Goal: Task Accomplishment & Management: Use online tool/utility

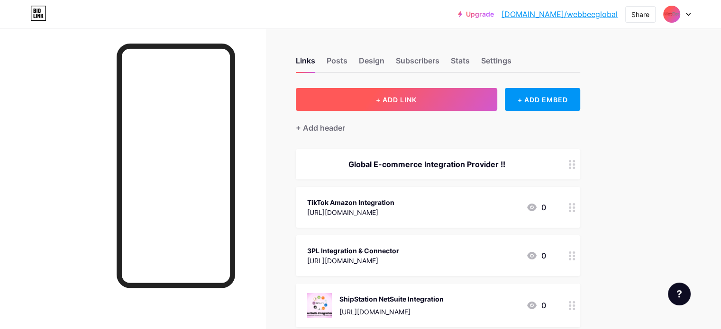
click at [416, 99] on span "+ ADD LINK" at bounding box center [396, 100] width 41 height 8
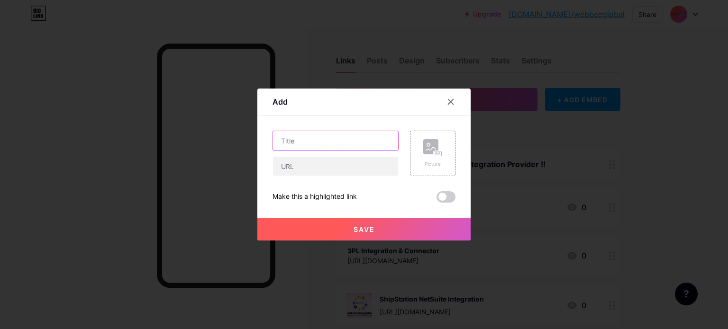
click at [345, 140] on input "text" at bounding box center [335, 140] width 125 height 19
paste input "Shopify Order Accounting"
type input "Shopify Order Accounting"
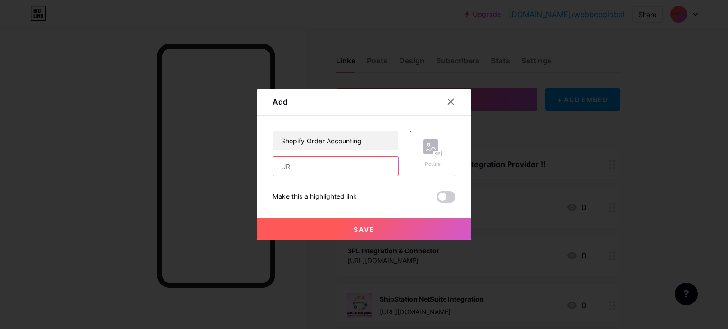
click at [352, 172] on input "text" at bounding box center [335, 166] width 125 height 19
paste input "[URL][DOMAIN_NAME]"
type input "[URL][DOMAIN_NAME]"
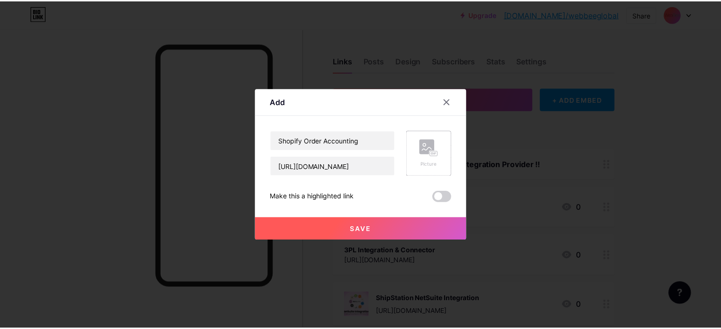
scroll to position [0, 0]
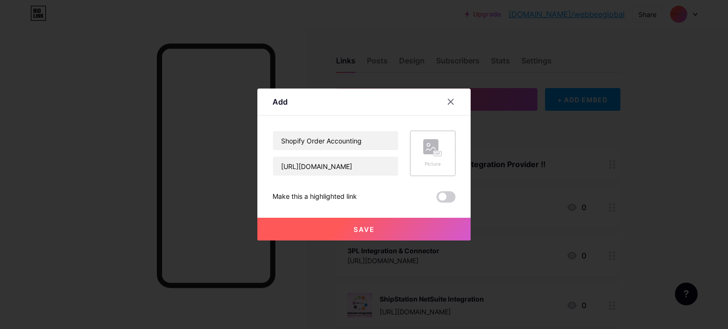
click at [440, 151] on rect at bounding box center [437, 154] width 9 height 6
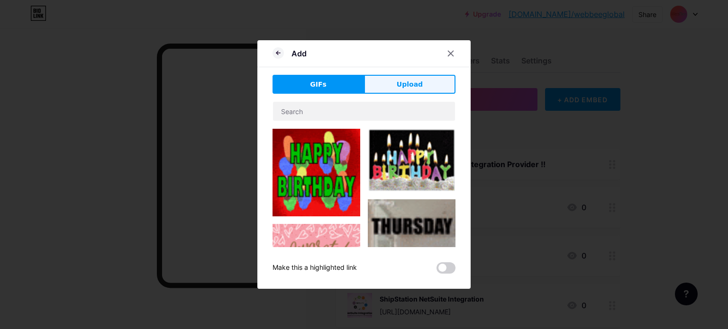
click at [422, 84] on button "Upload" at bounding box center [409, 84] width 91 height 19
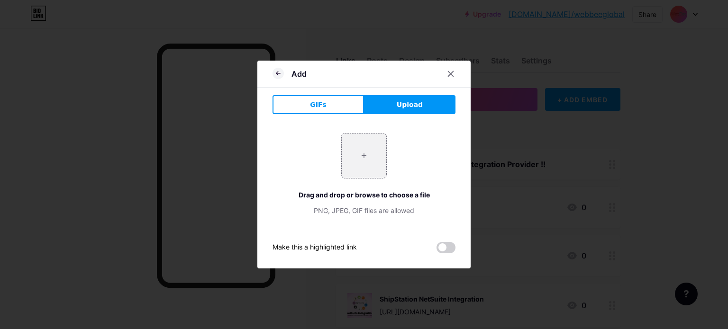
click at [407, 101] on span "Upload" at bounding box center [410, 105] width 26 height 10
click at [415, 106] on span "Upload" at bounding box center [410, 105] width 26 height 10
click at [361, 158] on input "file" at bounding box center [364, 156] width 45 height 45
type input "C:\fakepath\WebBee Blog Small Creative 2 (1).webp"
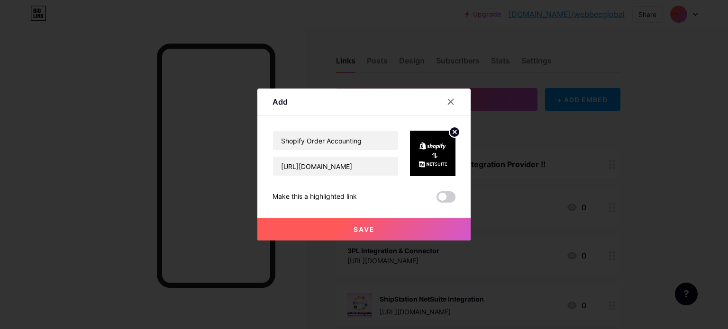
click at [380, 226] on button "Save" at bounding box center [363, 229] width 213 height 23
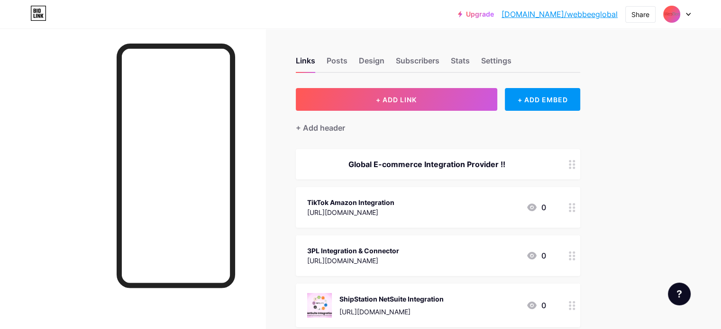
click at [604, 13] on link "[DOMAIN_NAME]/webbeeglobal" at bounding box center [559, 14] width 116 height 11
